Goal: Information Seeking & Learning: Learn about a topic

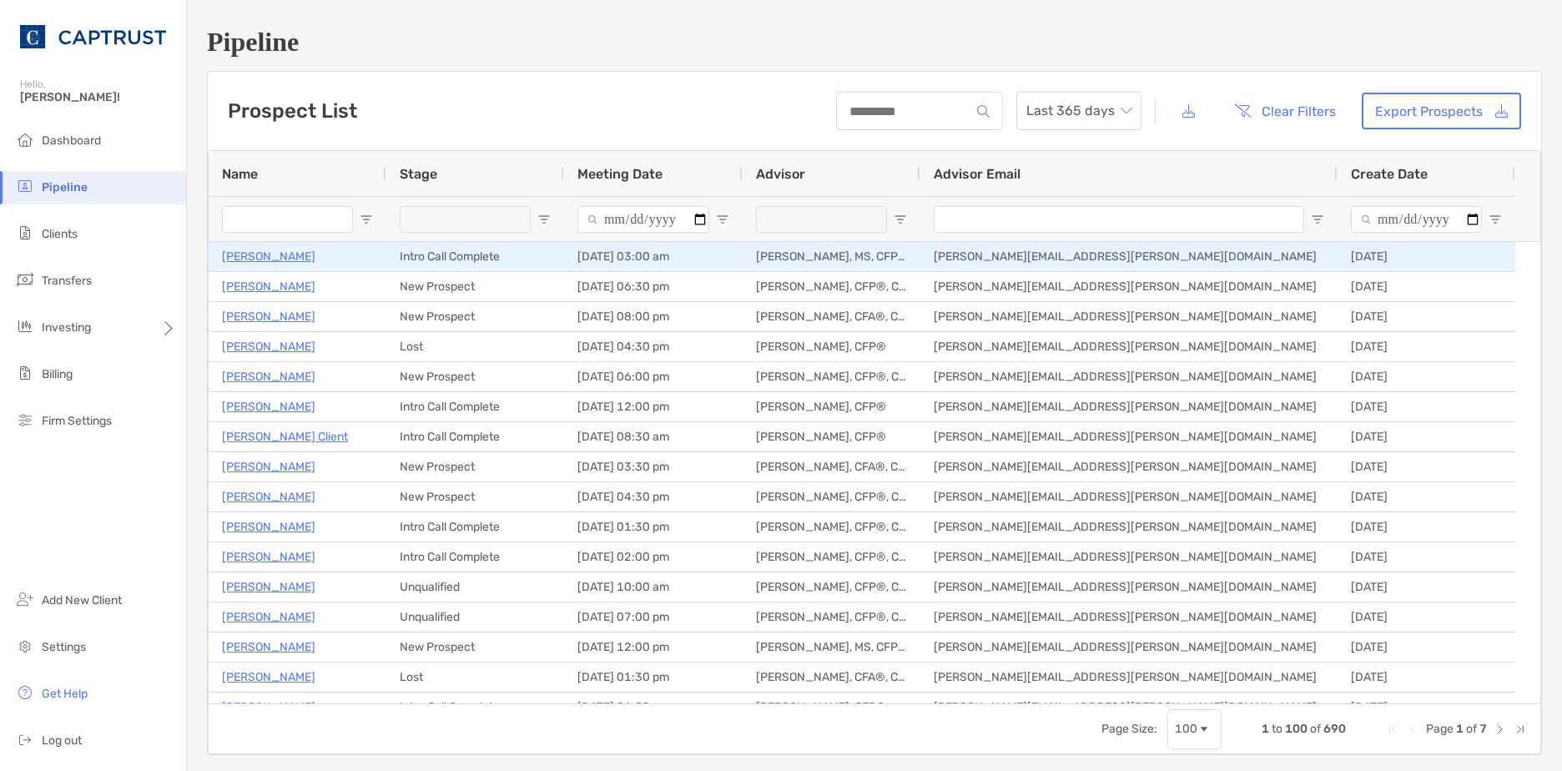
click at [250, 259] on p "[PERSON_NAME]" at bounding box center [268, 256] width 93 height 21
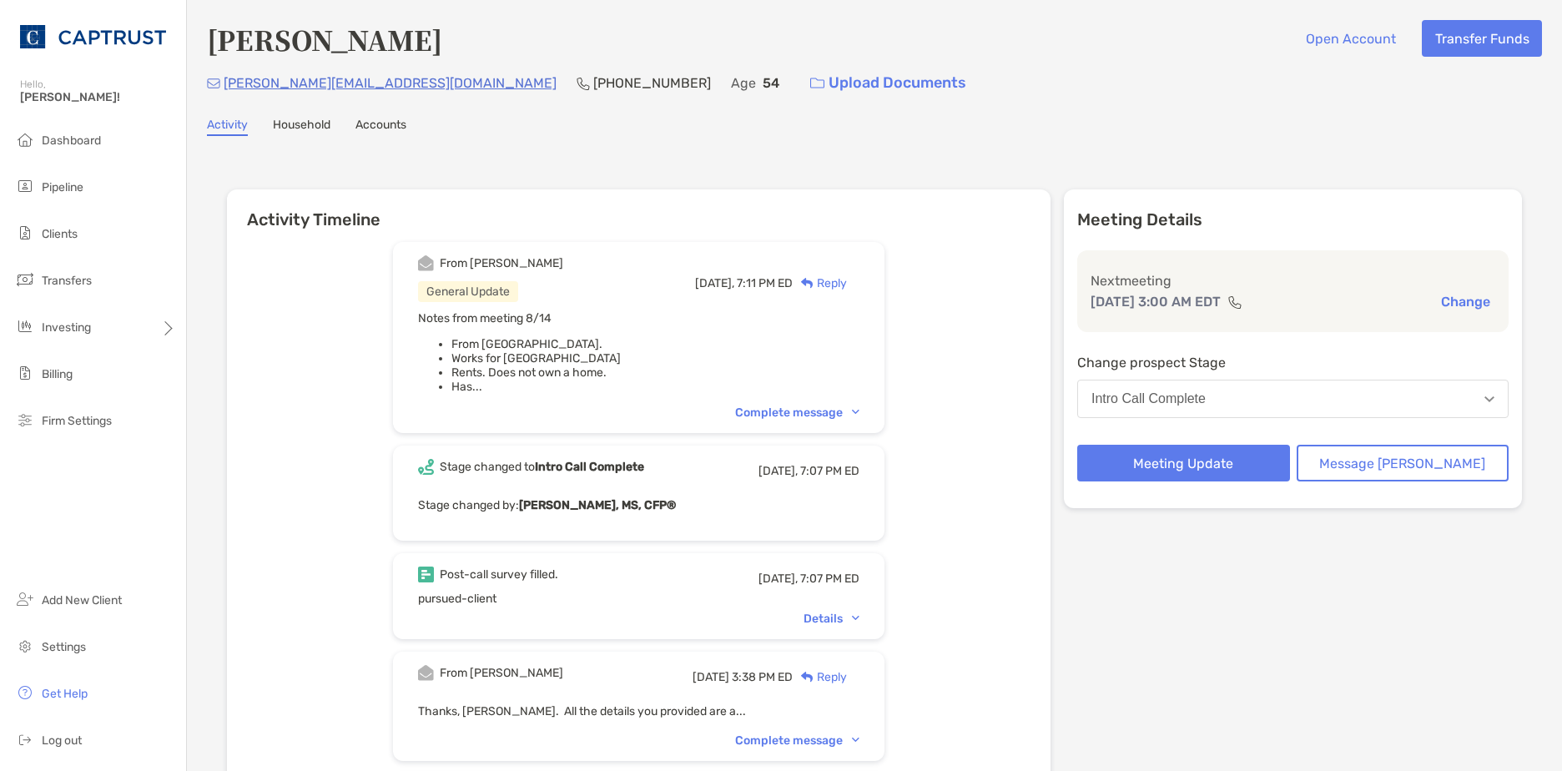
click at [816, 409] on div "Complete message" at bounding box center [797, 412] width 124 height 14
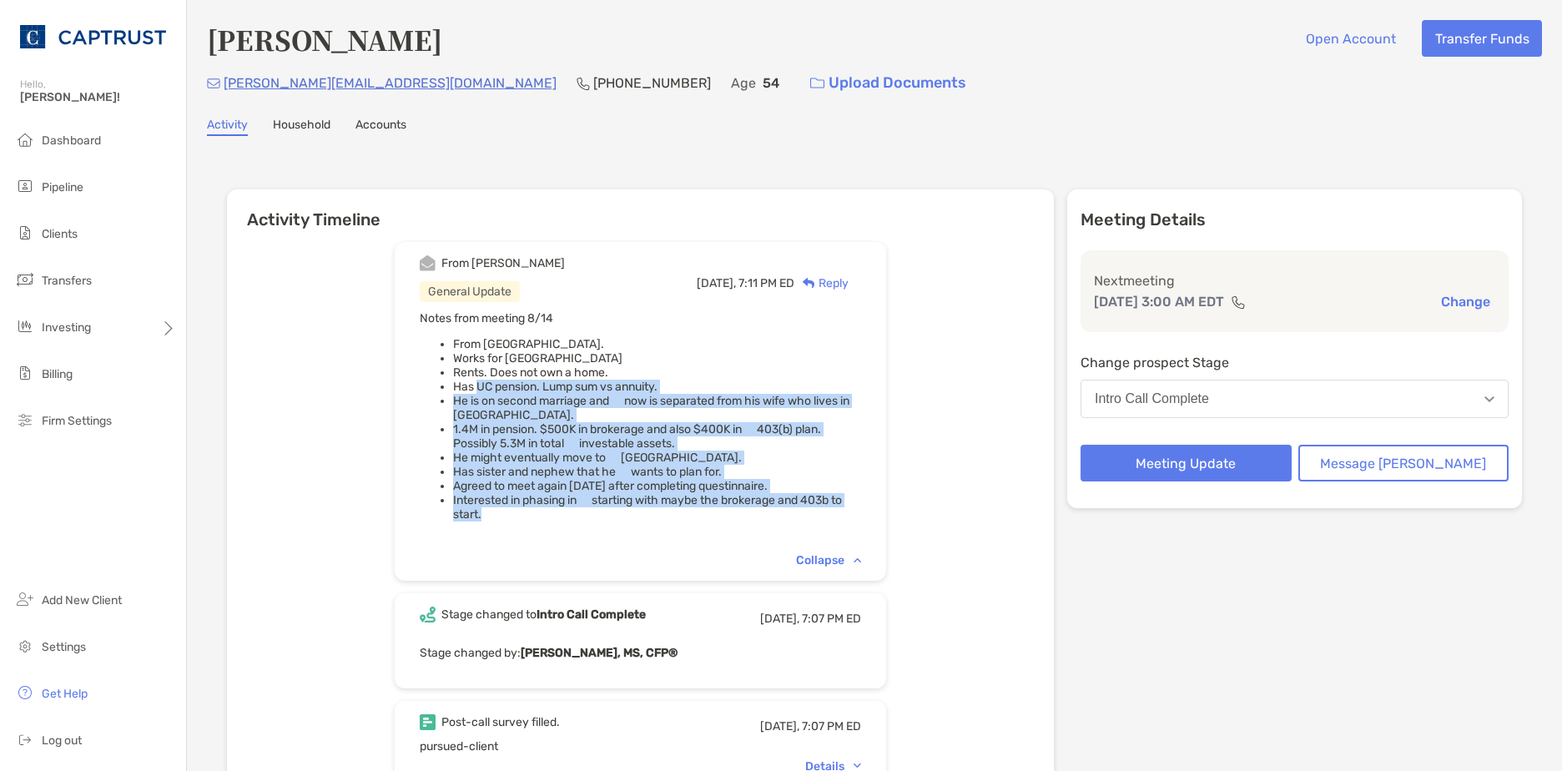
drag, startPoint x: 567, startPoint y: 515, endPoint x: 501, endPoint y: 393, distance: 138.5
click at [501, 393] on ul "From Italy. Works for University of CA Rents. Does not own a home. Has UC pensi…" at bounding box center [640, 429] width 441 height 184
drag, startPoint x: 501, startPoint y: 393, endPoint x: 609, endPoint y: 442, distance: 118.3
click at [609, 442] on li "1.4M in pension. $500K in brokerage and also $400K in 403(b) plan. Possibly 5.3…" at bounding box center [657, 436] width 408 height 28
